Goal: Transaction & Acquisition: Download file/media

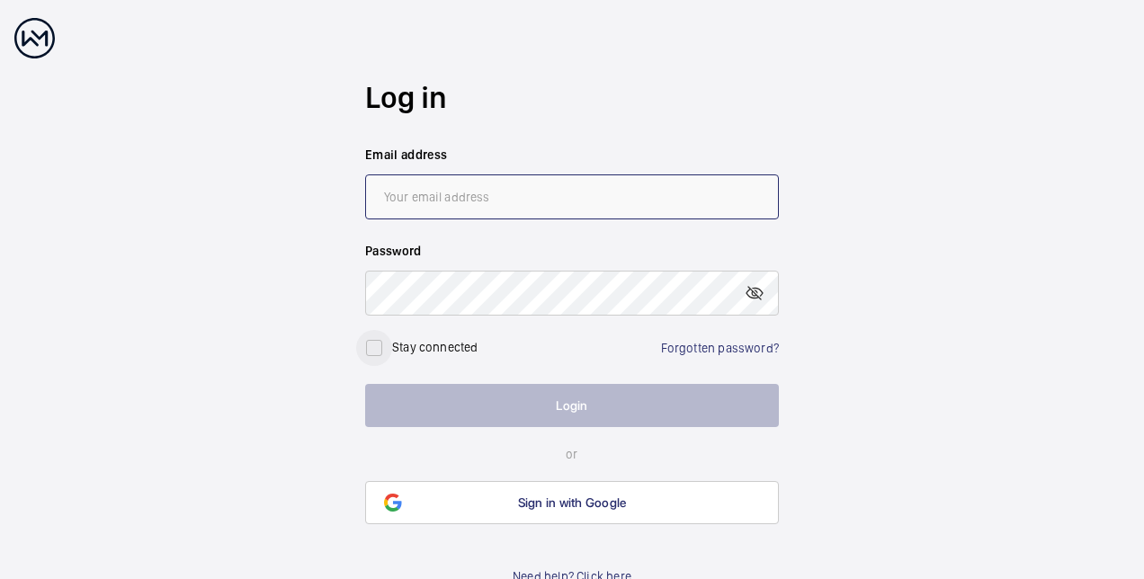
type input "[EMAIL_ADDRESS][DOMAIN_NAME]"
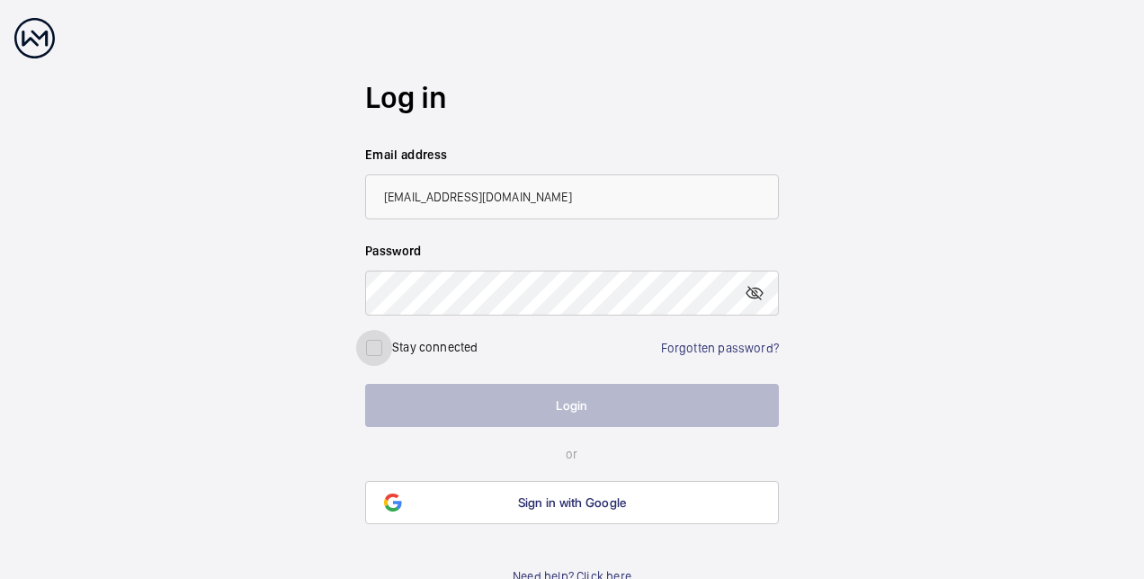
click at [379, 345] on input "checkbox" at bounding box center [374, 348] width 36 height 36
checkbox input "true"
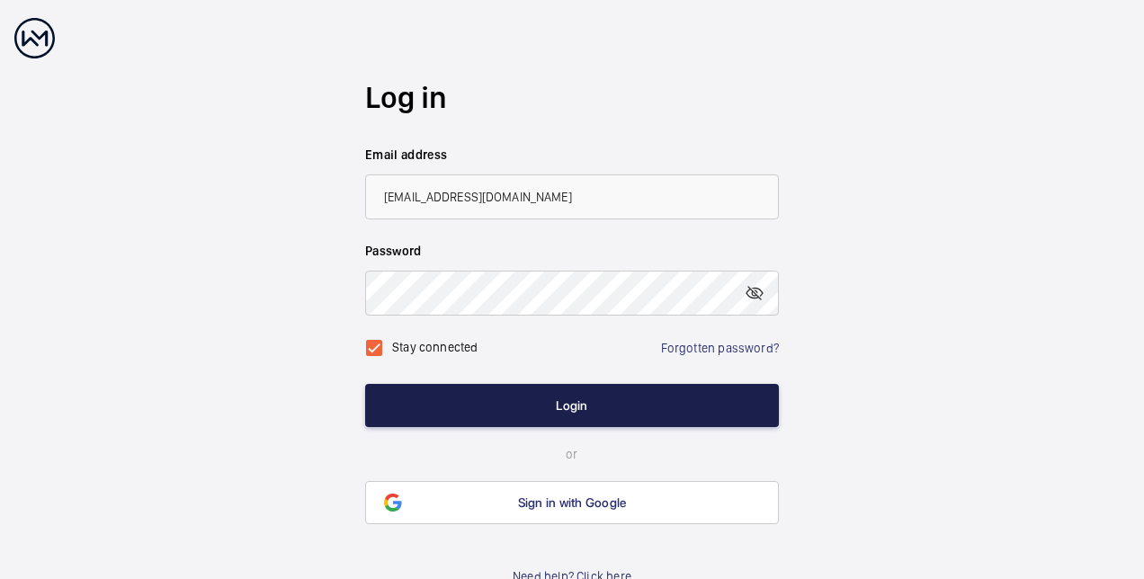
click at [556, 405] on button "Login" at bounding box center [572, 405] width 414 height 43
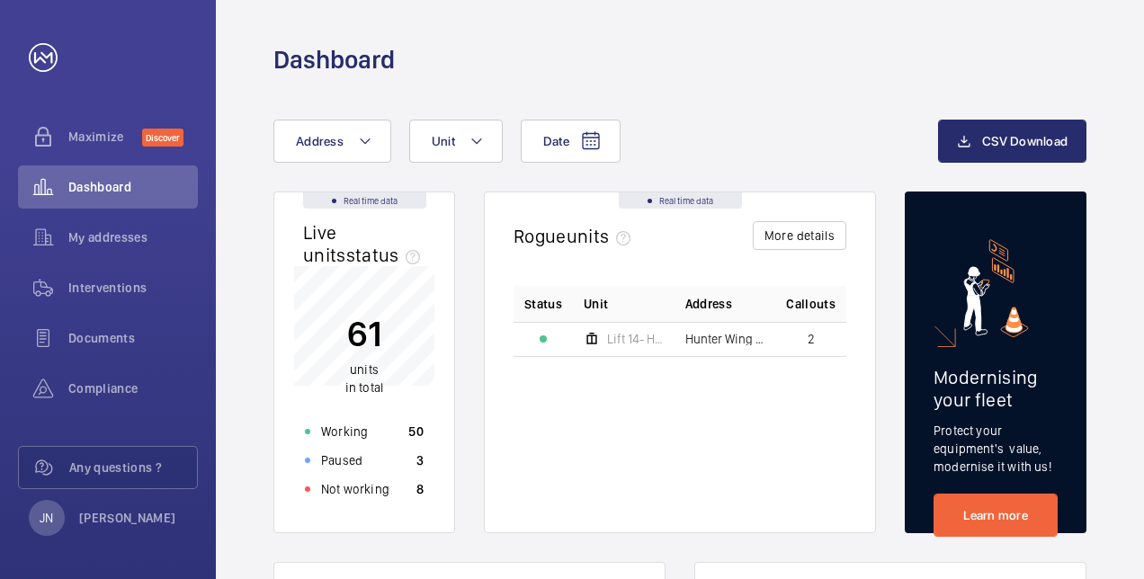
click at [540, 380] on div "Status Unit Address Callouts Lift 14- Hunter Wing (7FL) [PERSON_NAME] & Jenner …" at bounding box center [680, 395] width 333 height 218
click at [778, 227] on button "More details" at bounding box center [800, 235] width 94 height 29
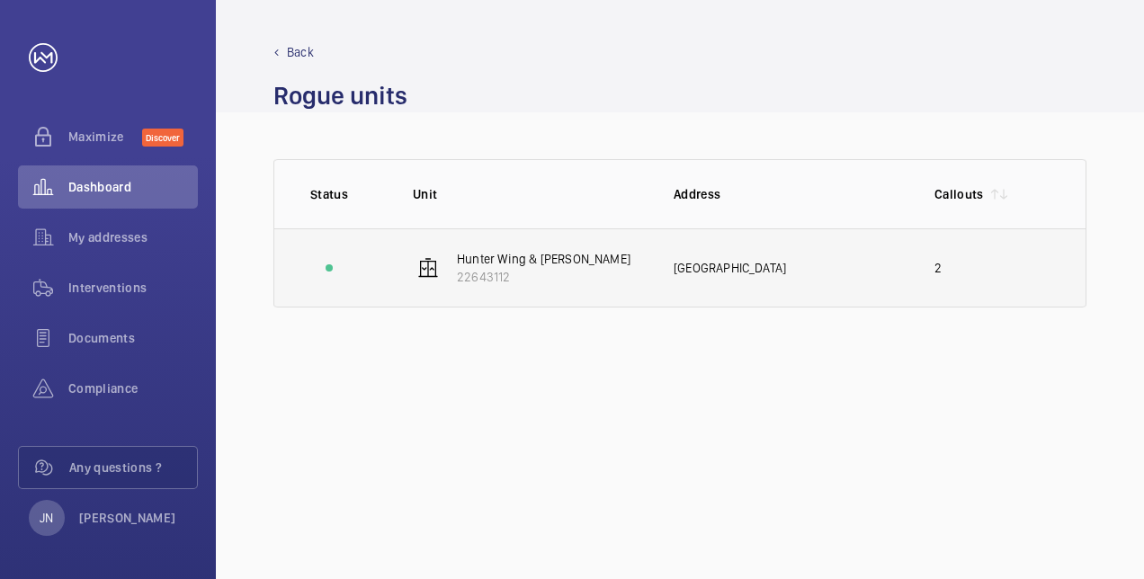
click at [775, 272] on div "[GEOGRAPHIC_DATA]" at bounding box center [790, 268] width 232 height 18
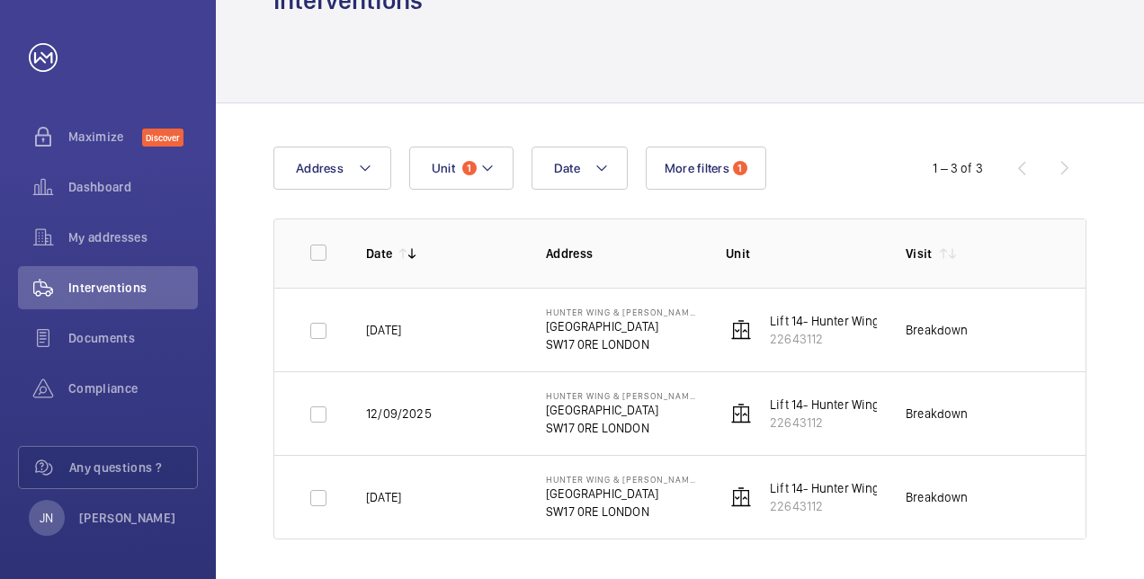
scroll to position [61, 0]
click at [317, 327] on input "checkbox" at bounding box center [318, 329] width 36 height 36
checkbox input "true"
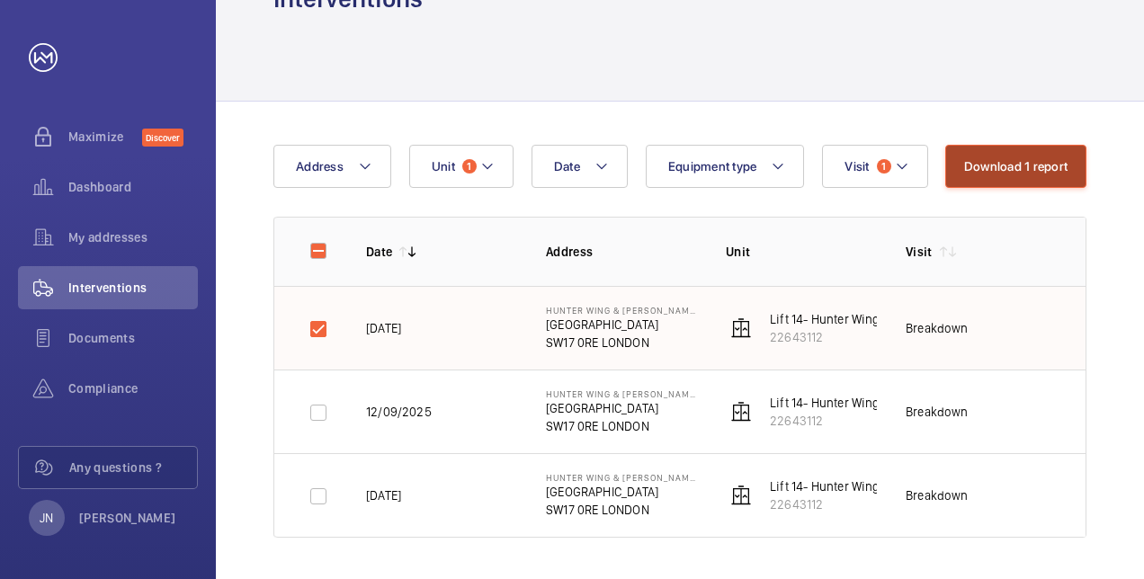
click at [1002, 167] on button "Download 1 report" at bounding box center [1015, 166] width 141 height 43
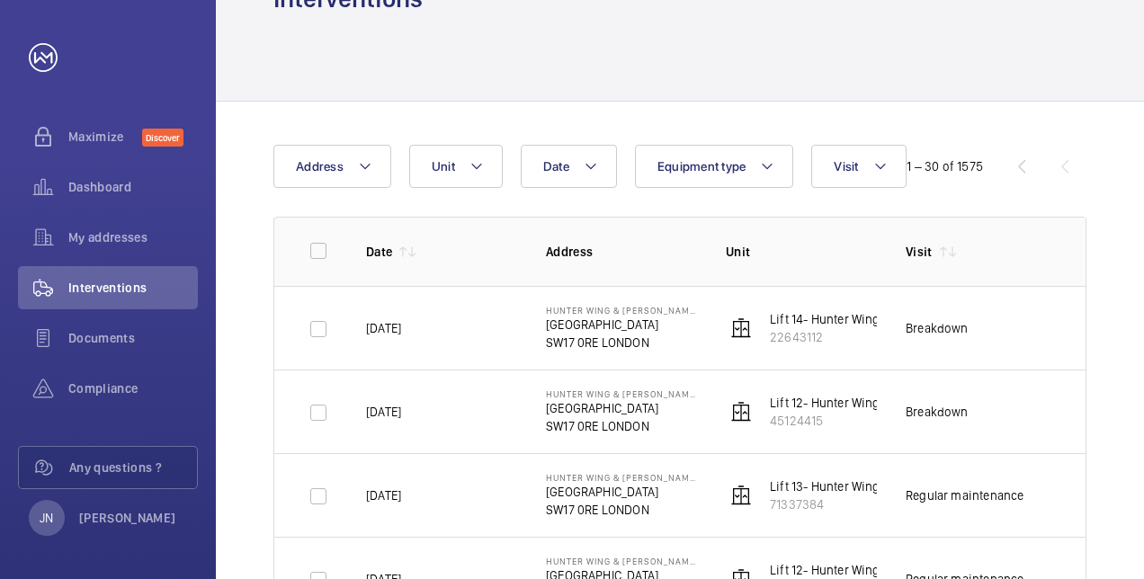
scroll to position [61, 0]
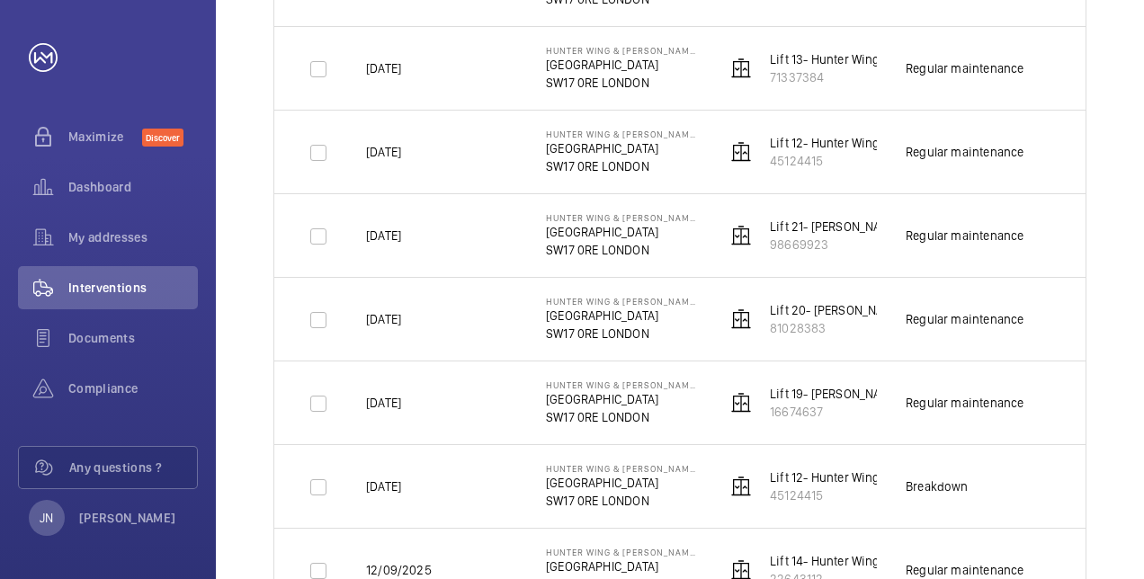
scroll to position [493, 0]
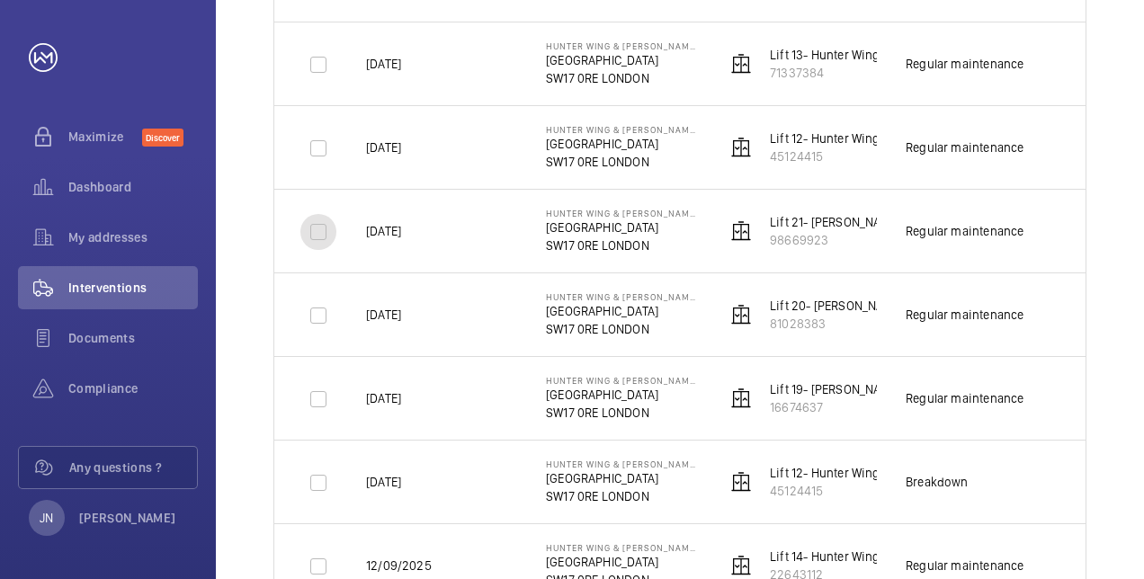
click at [323, 228] on input "checkbox" at bounding box center [318, 232] width 36 height 36
checkbox input "true"
click at [321, 315] on input "checkbox" at bounding box center [318, 316] width 36 height 36
checkbox input "true"
click at [316, 391] on input "checkbox" at bounding box center [318, 399] width 36 height 36
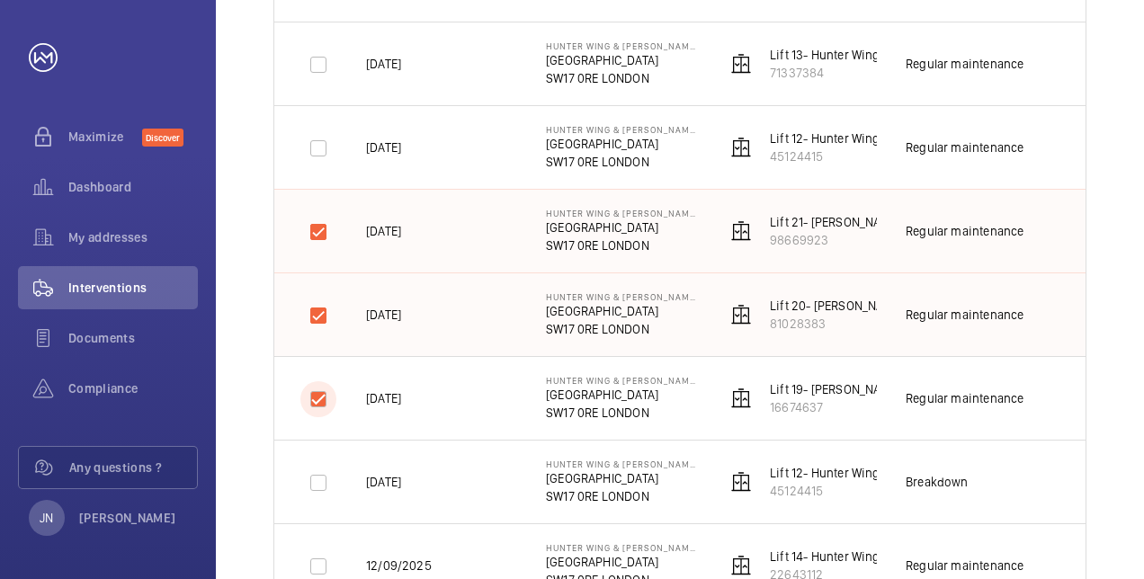
checkbox input "true"
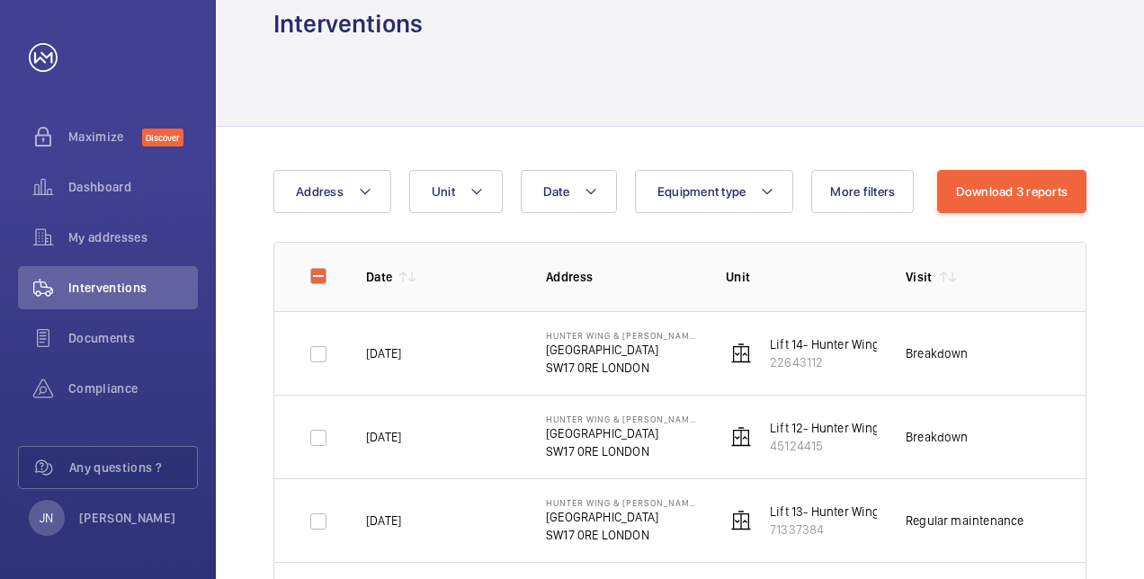
scroll to position [25, 0]
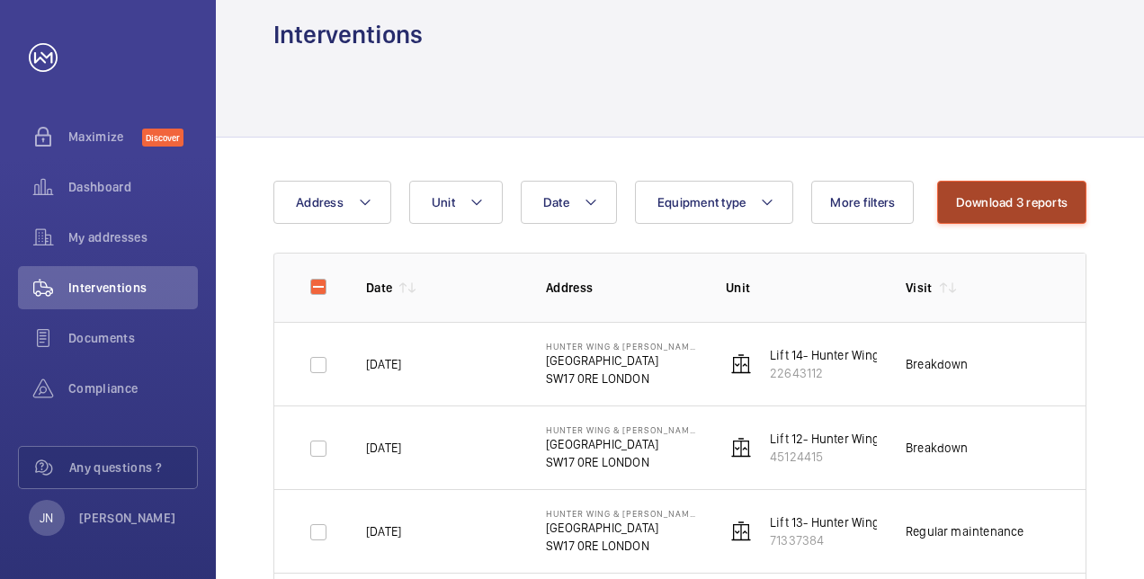
click at [1027, 208] on button "Download 3 reports" at bounding box center [1012, 202] width 150 height 43
